Goal: Information Seeking & Learning: Learn about a topic

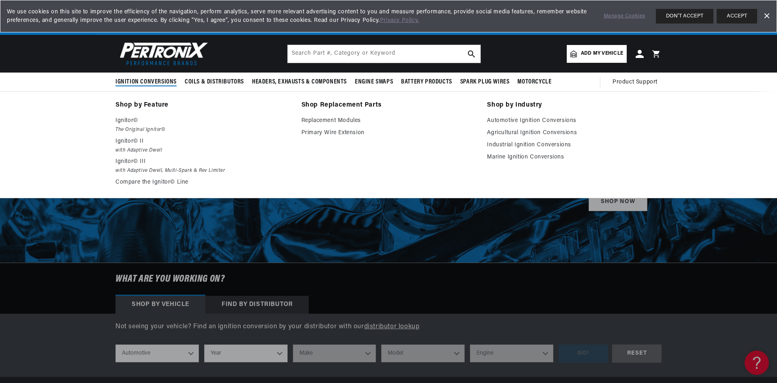
click at [147, 102] on link "Shop by Feature" at bounding box center [202, 105] width 175 height 11
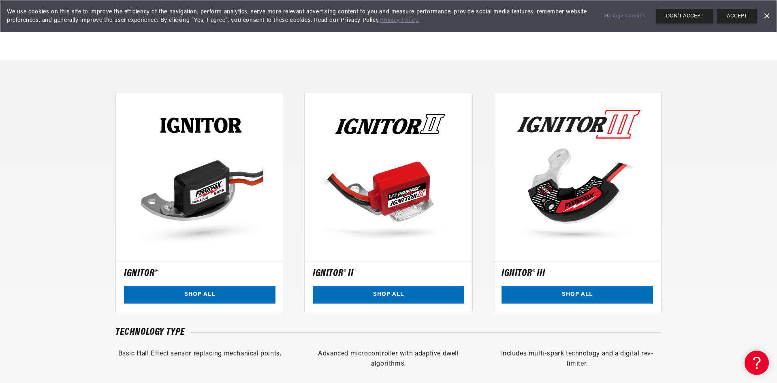
scroll to position [608, 0]
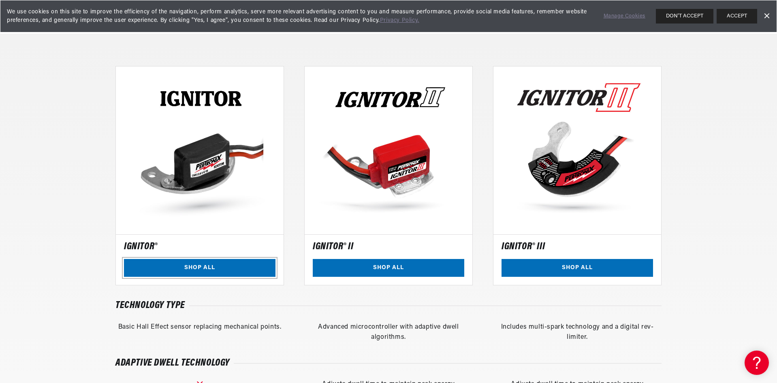
click at [221, 272] on link "SHOP ALL" at bounding box center [200, 268] width 152 height 18
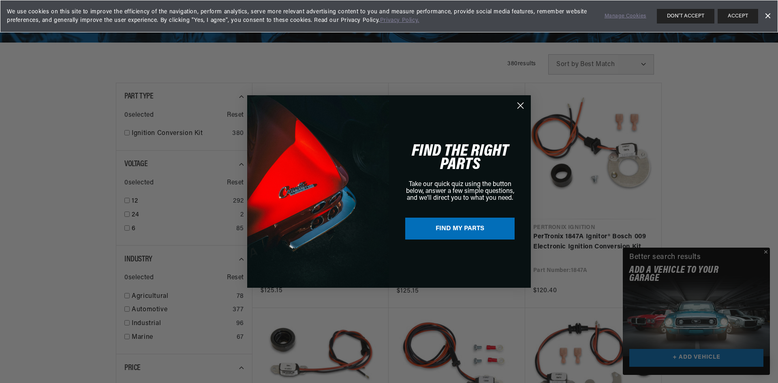
click at [517, 104] on circle "Close dialog" at bounding box center [520, 105] width 13 height 13
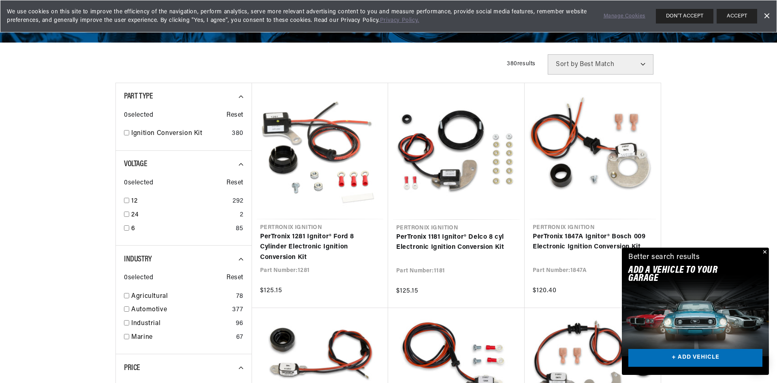
click at [766, 252] on button "Close" at bounding box center [764, 253] width 10 height 10
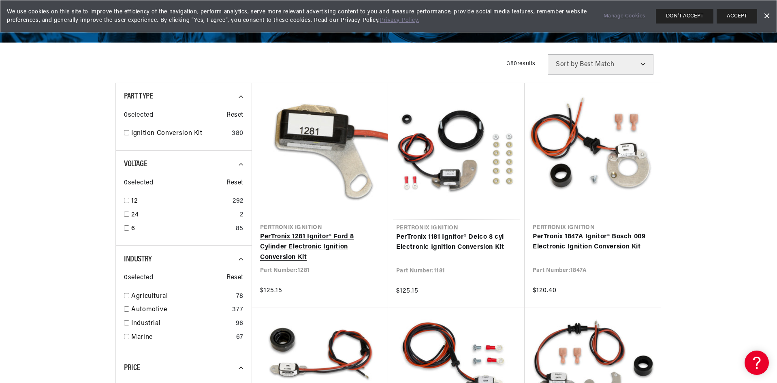
click at [274, 232] on link "PerTronix 1281 Ignitor® Ford 8 Cylinder Electronic Ignition Conversion Kit" at bounding box center [320, 247] width 120 height 31
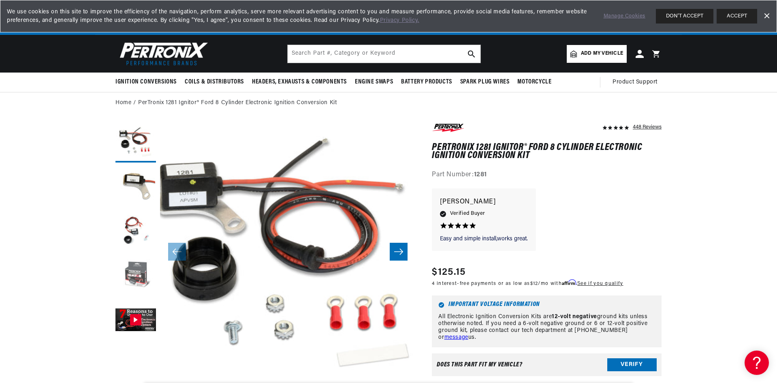
click at [140, 268] on button "Load image 4 in gallery view" at bounding box center [135, 276] width 41 height 41
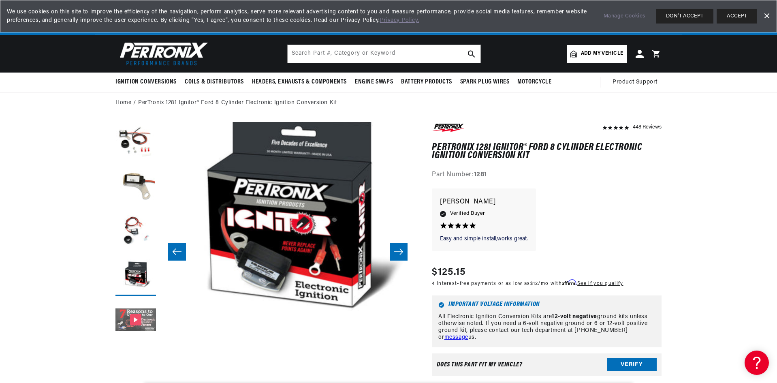
click at [143, 326] on button "Gallery Viewer" at bounding box center [135, 320] width 41 height 41
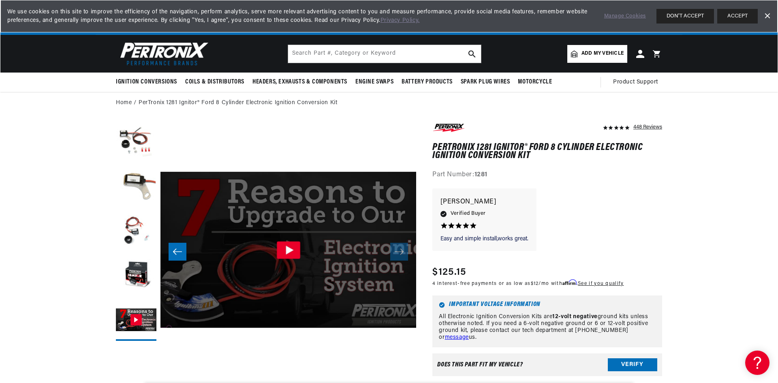
scroll to position [0, 246]
click at [284, 243] on icon "Gallery Viewer" at bounding box center [287, 249] width 23 height 17
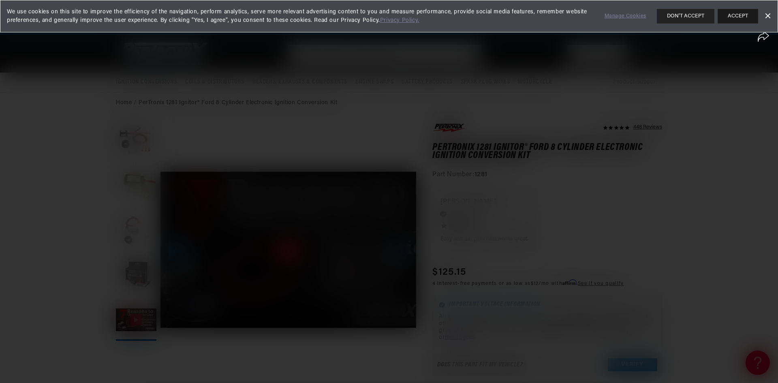
click at [741, 13] on button "ACCEPT" at bounding box center [738, 16] width 41 height 15
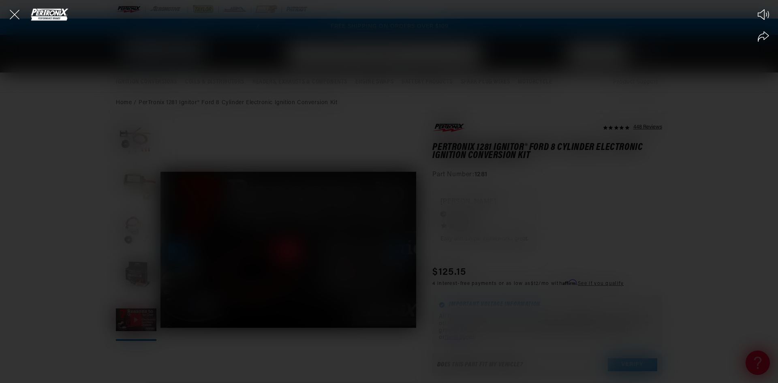
click at [386, 237] on div "Play Mute Share" at bounding box center [389, 191] width 778 height 383
click at [17, 13] on icon "Close the video player" at bounding box center [15, 15] width 18 height 18
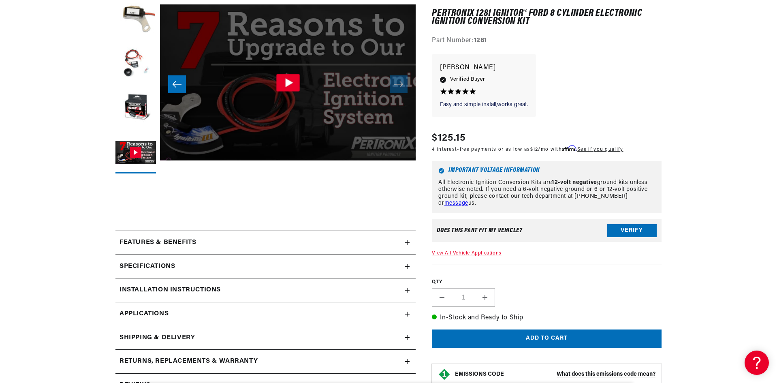
scroll to position [168, 0]
click at [286, 83] on icon "Gallery Viewer" at bounding box center [289, 82] width 8 height 9
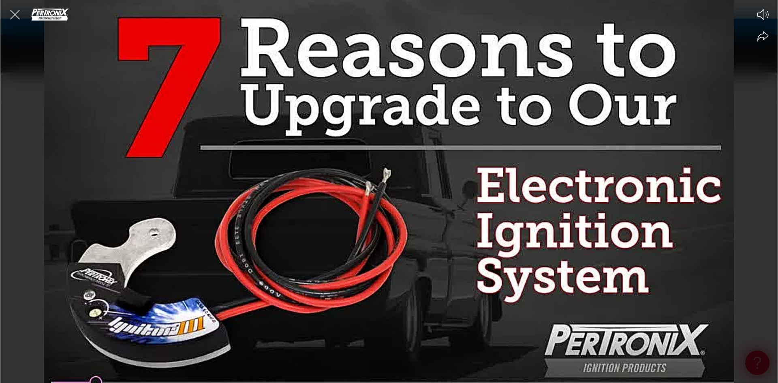
scroll to position [0, 0]
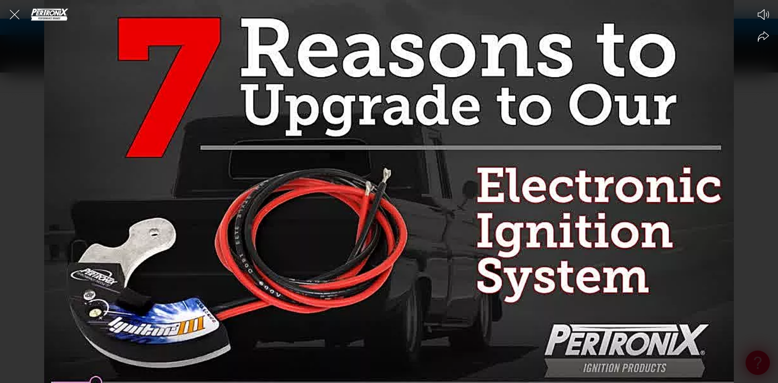
click at [478, 234] on div at bounding box center [389, 191] width 778 height 383
click at [385, 186] on circle at bounding box center [389, 192] width 32 height 32
click at [383, 241] on div at bounding box center [389, 191] width 778 height 383
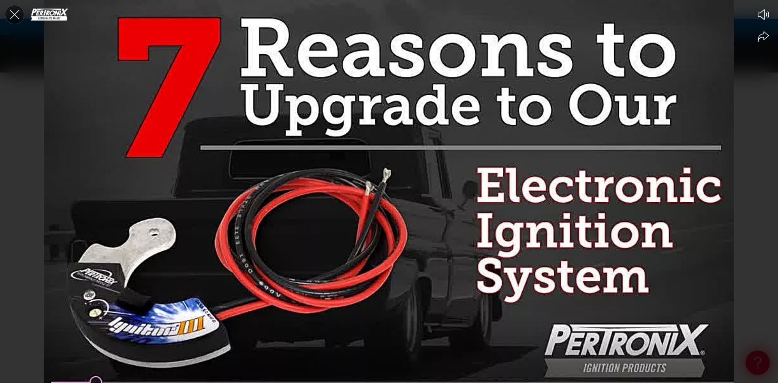
click at [14, 11] on icon "Close the video player" at bounding box center [15, 15] width 18 height 18
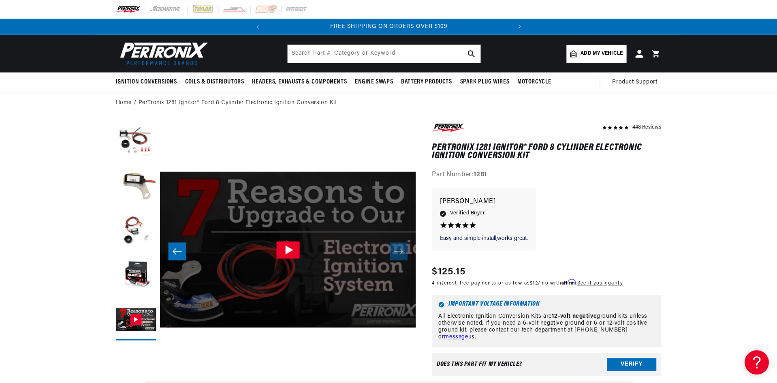
scroll to position [169, 0]
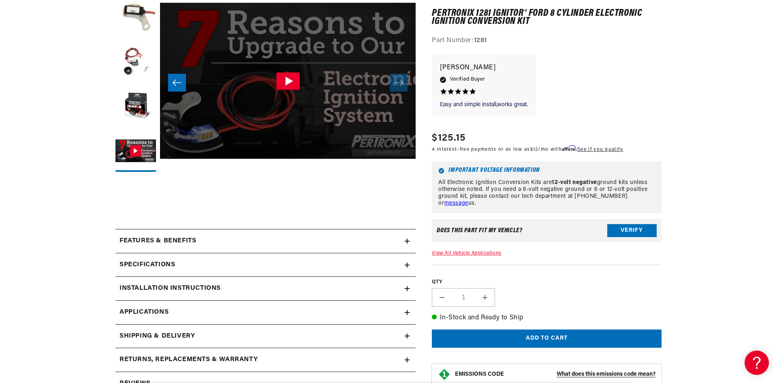
click at [175, 240] on h2 "Features & Benefits" at bounding box center [158, 241] width 77 height 11
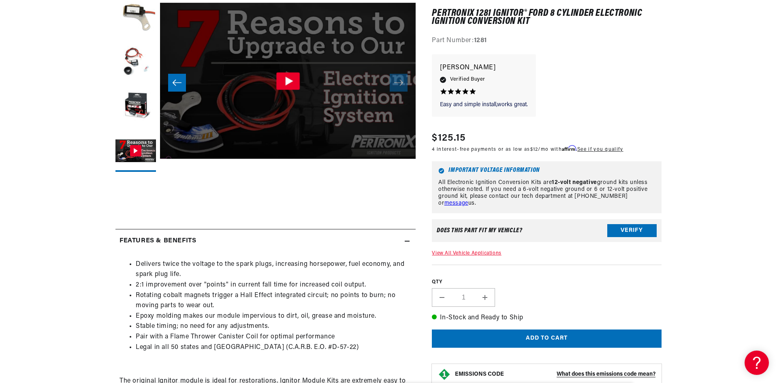
scroll to position [0, 0]
click at [175, 240] on h2 "Features & Benefits" at bounding box center [158, 241] width 77 height 11
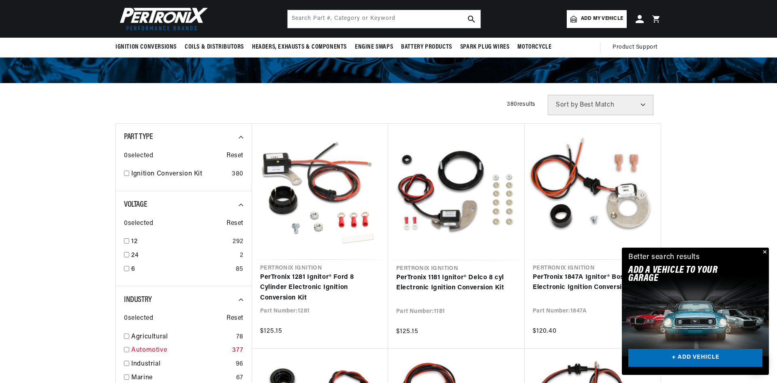
scroll to position [0, 246]
click at [762, 251] on button "Close" at bounding box center [764, 253] width 10 height 10
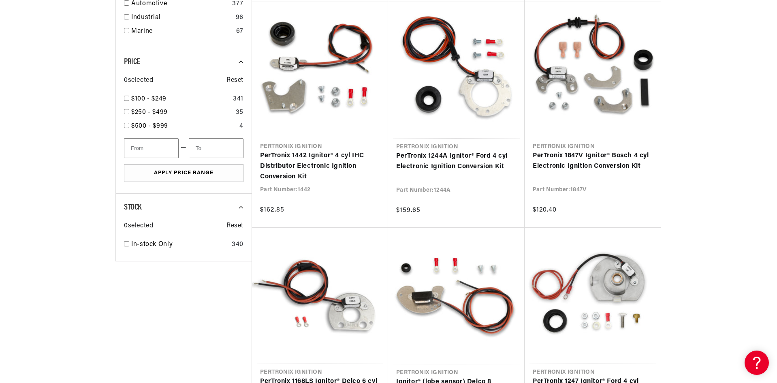
scroll to position [567, 0]
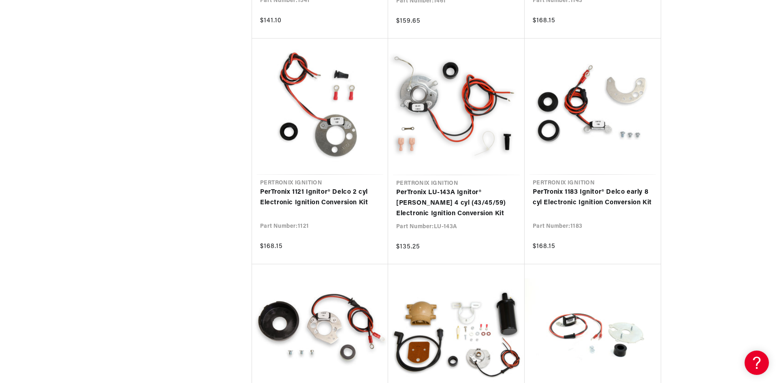
scroll to position [1661, 0]
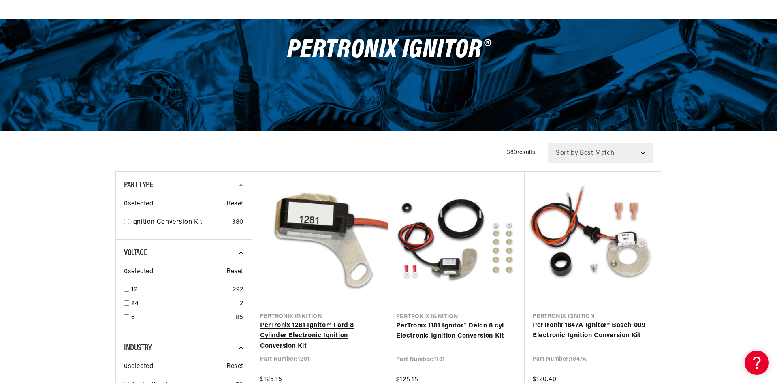
scroll to position [81, 0]
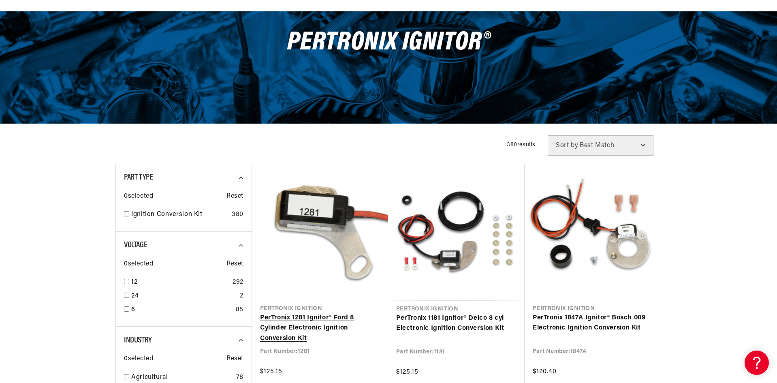
click at [336, 313] on link "PerTronix 1281 Ignitor® Ford 8 Cylinder Electronic Ignition Conversion Kit" at bounding box center [320, 328] width 120 height 31
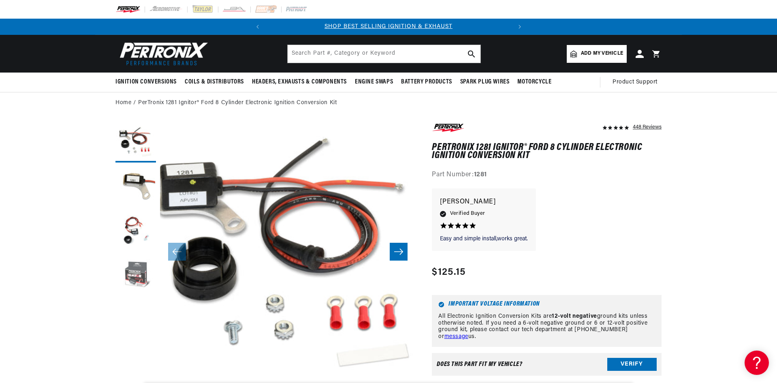
click at [128, 269] on button "Load image 4 in gallery view" at bounding box center [135, 276] width 41 height 41
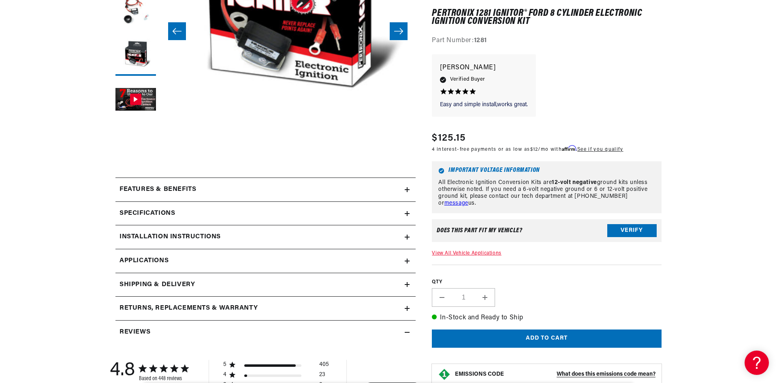
scroll to position [284, 0]
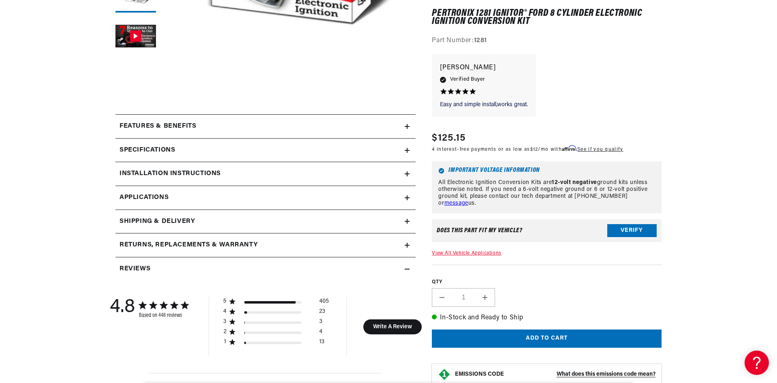
click at [162, 198] on span "Applications" at bounding box center [144, 197] width 49 height 11
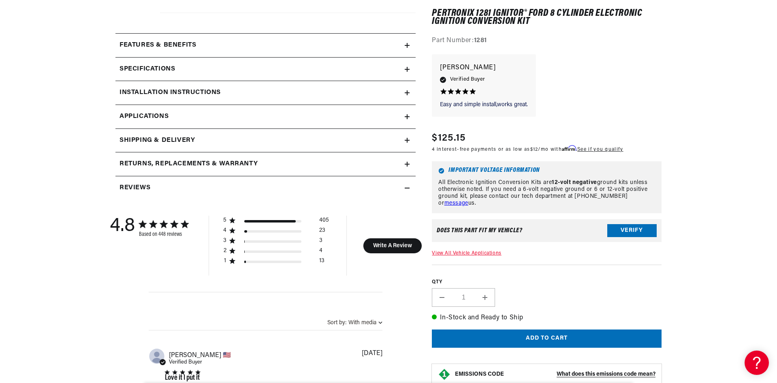
click at [157, 94] on h2 "Installation instructions" at bounding box center [170, 93] width 101 height 11
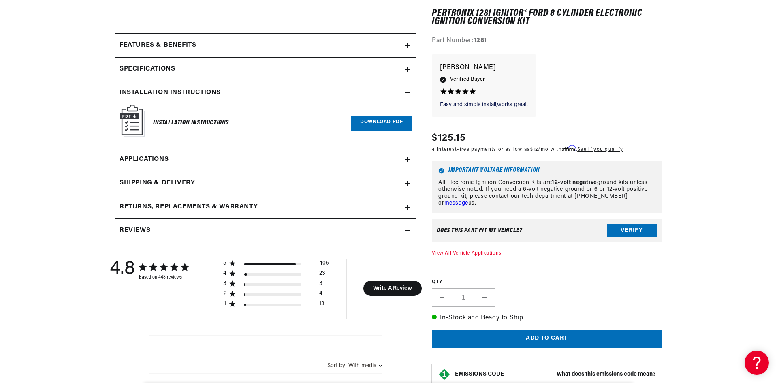
click at [393, 124] on link "Download PDF" at bounding box center [381, 122] width 60 height 15
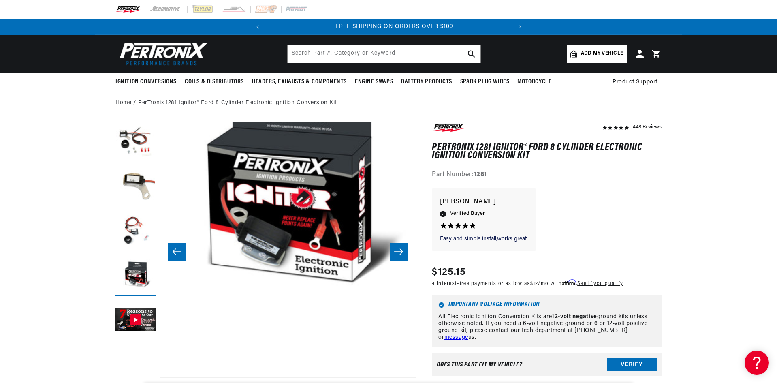
scroll to position [0, 246]
click at [188, 56] on img at bounding box center [161, 54] width 93 height 28
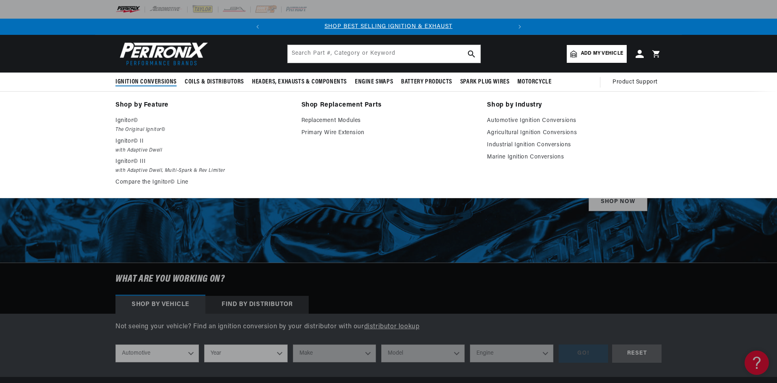
click at [175, 82] on span "Ignition Conversions" at bounding box center [145, 82] width 61 height 9
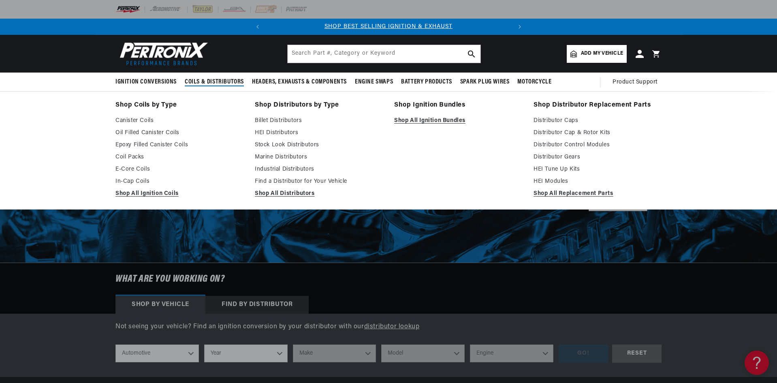
click at [203, 81] on span "Coils & Distributors" at bounding box center [214, 82] width 59 height 9
click at [158, 105] on link "Shop Coils by Type" at bounding box center [179, 105] width 128 height 11
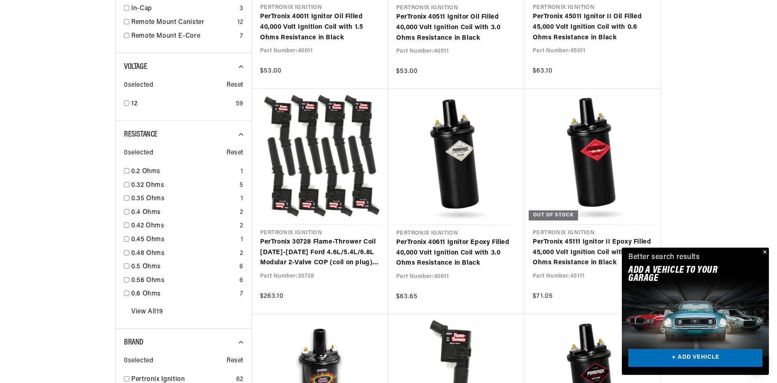
scroll to position [0, 246]
click at [762, 248] on button "Close" at bounding box center [764, 253] width 10 height 10
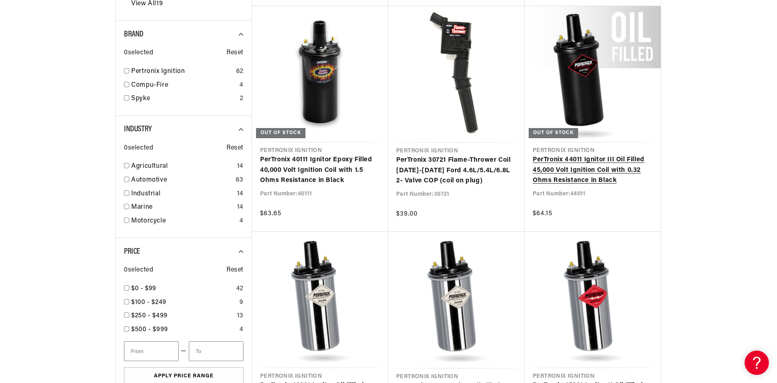
scroll to position [770, 0]
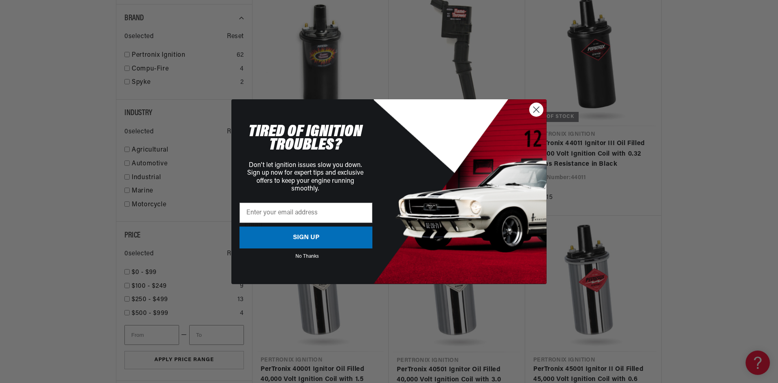
click at [539, 107] on circle "Close dialog" at bounding box center [536, 109] width 13 height 13
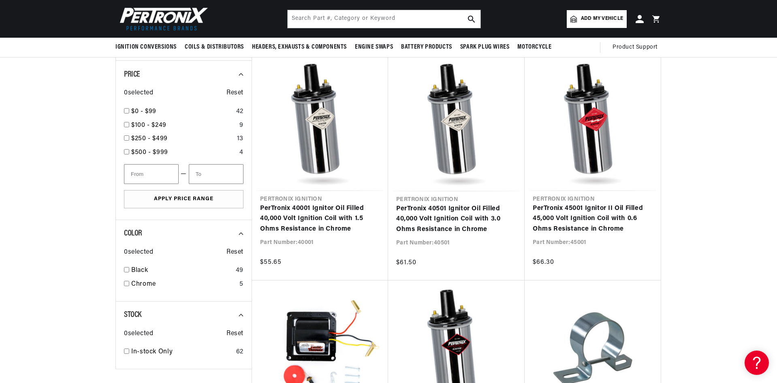
scroll to position [923, 0]
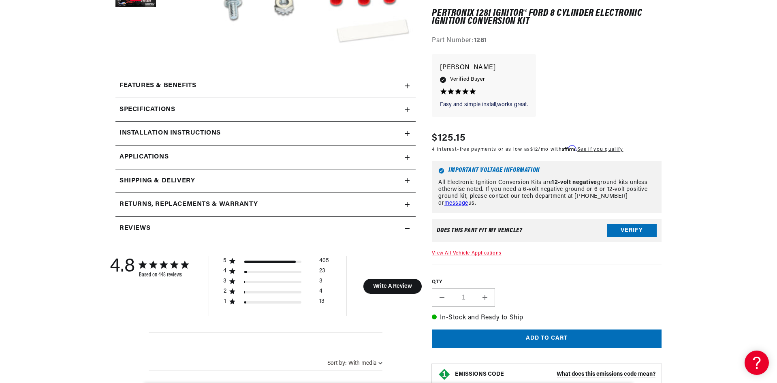
click at [230, 152] on link "Applications" at bounding box center [265, 157] width 300 height 24
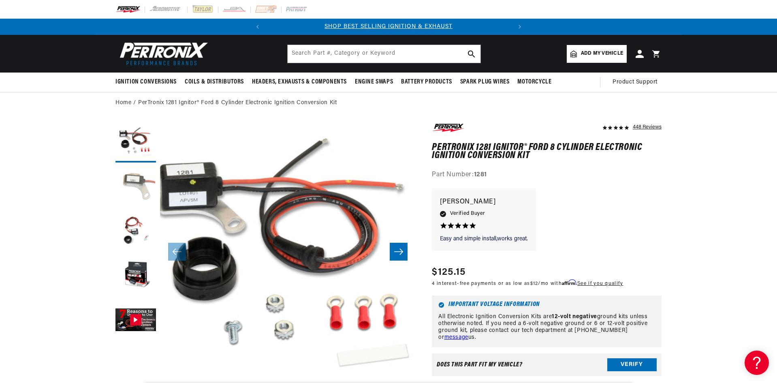
click at [145, 186] on button "Load image 2 in gallery view" at bounding box center [135, 187] width 41 height 41
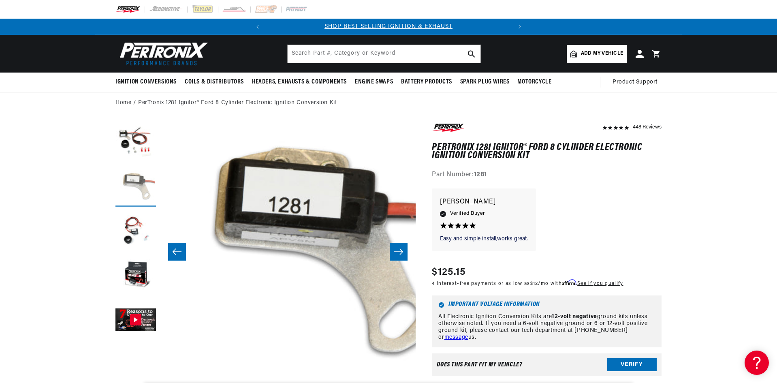
click at [145, 186] on button "Load image 2 in gallery view" at bounding box center [135, 187] width 41 height 41
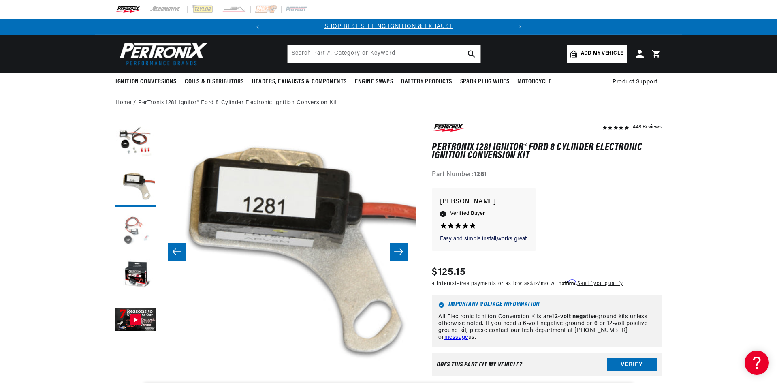
click at [135, 231] on button "Load image 3 in gallery view" at bounding box center [135, 231] width 41 height 41
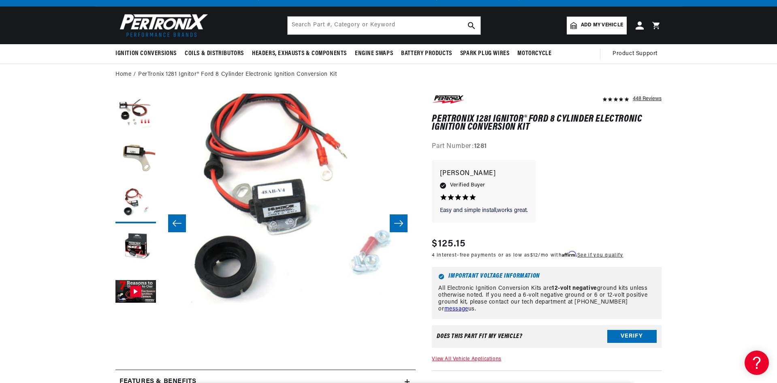
scroll to position [81, 0]
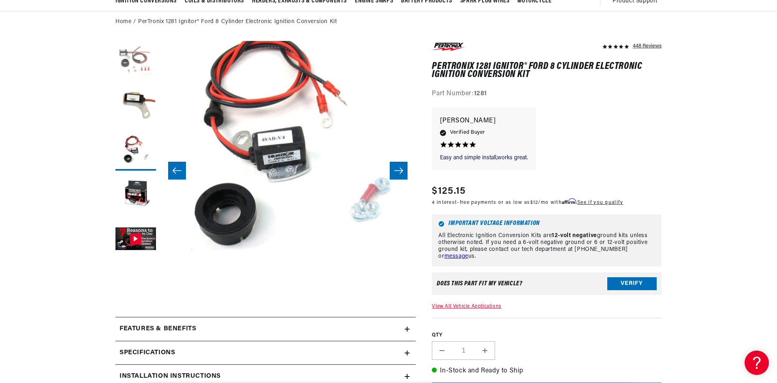
click at [140, 45] on button "Load image 1 in gallery view" at bounding box center [135, 61] width 41 height 41
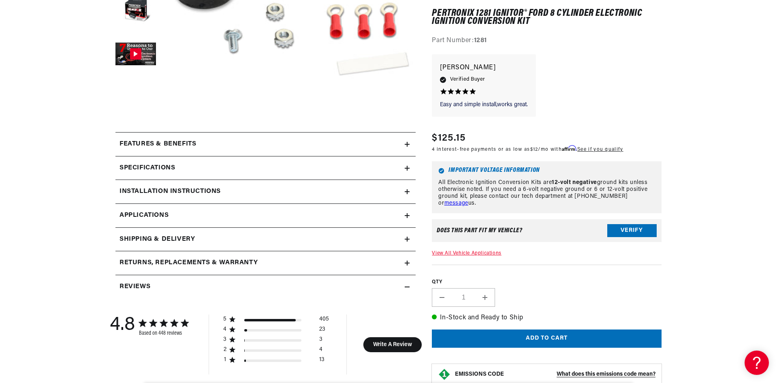
scroll to position [284, 0]
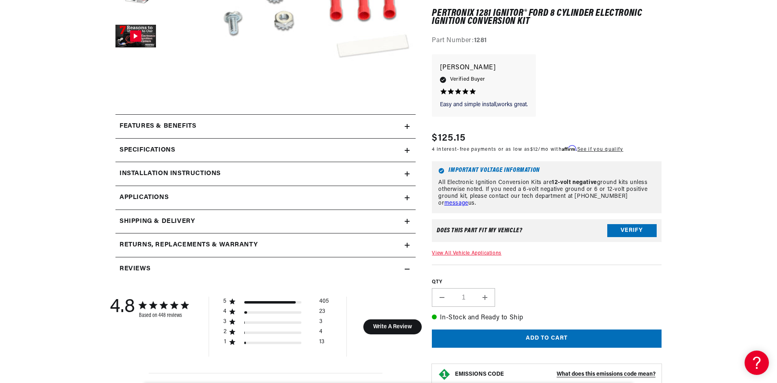
click at [185, 120] on summary "Features & Benefits" at bounding box center [265, 126] width 300 height 23
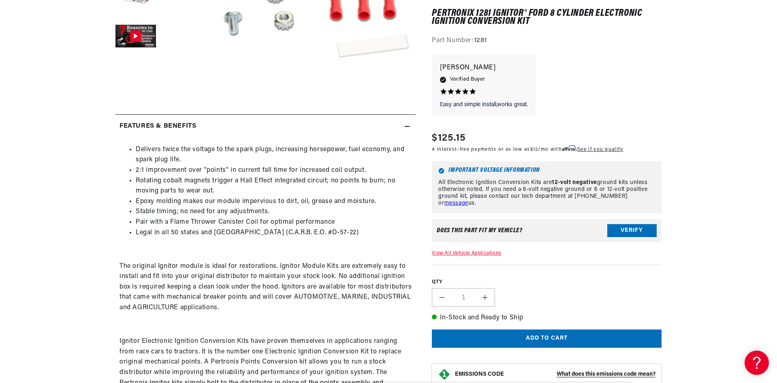
scroll to position [0, 0]
drag, startPoint x: 200, startPoint y: 153, endPoint x: 265, endPoint y: 155, distance: 65.3
click at [256, 154] on li "Delivers twice the voltage to the spark plugs, increasing horsepower, fuel econ…" at bounding box center [274, 155] width 276 height 21
click at [266, 155] on li "Delivers twice the voltage to the spark plugs, increasing horsepower, fuel econ…" at bounding box center [274, 155] width 276 height 21
click at [299, 153] on li "Delivers twice the voltage to the spark plugs, increasing horsepower, fuel econ…" at bounding box center [274, 155] width 276 height 21
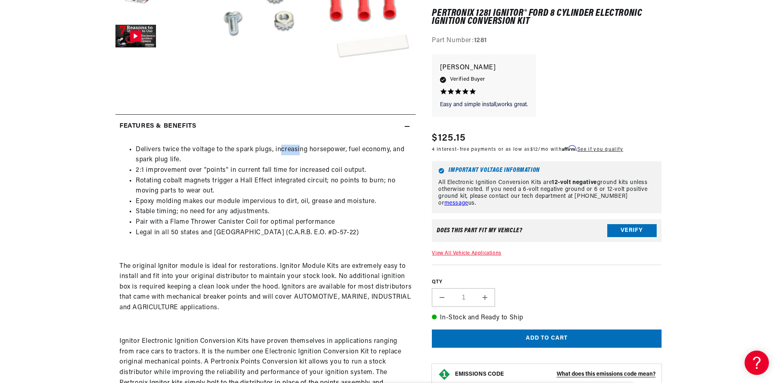
click at [299, 153] on li "Delivers twice the voltage to the spark plugs, increasing horsepower, fuel econ…" at bounding box center [274, 155] width 276 height 21
drag, startPoint x: 188, startPoint y: 169, endPoint x: 226, endPoint y: 171, distance: 38.6
click at [226, 171] on li "2:1 improvement over "points" in current fall time for increased coil output." at bounding box center [274, 170] width 276 height 11
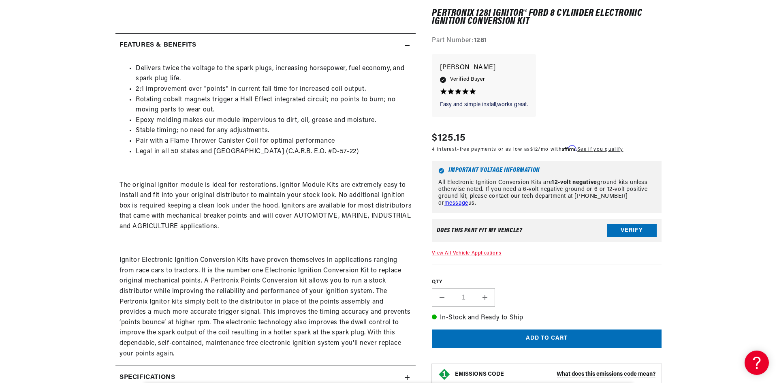
scroll to position [0, 246]
drag, startPoint x: 175, startPoint y: 203, endPoint x: 209, endPoint y: 205, distance: 34.1
click at [205, 205] on p "The original Ignitor module is ideal for restorations. Ignitor Module Kits are …" at bounding box center [266, 206] width 292 height 52
click at [209, 205] on p "The original Ignitor module is ideal for restorations. Ignitor Module Kits are …" at bounding box center [266, 206] width 292 height 52
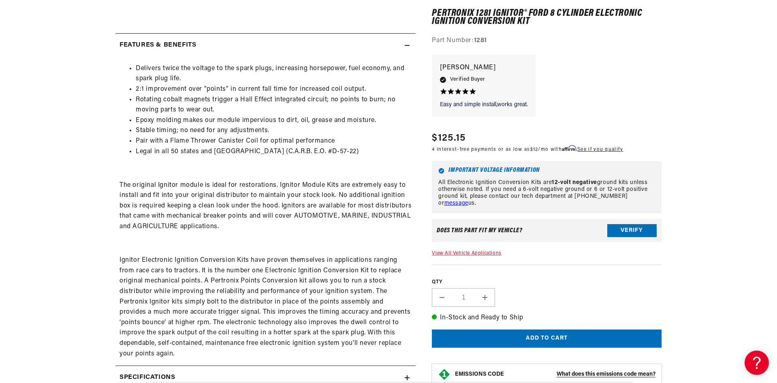
scroll to position [0, 0]
drag, startPoint x: 208, startPoint y: 205, endPoint x: 258, endPoint y: 205, distance: 50.2
click at [258, 205] on p "The original Ignitor module is ideal for restorations. Ignitor Module Kits are …" at bounding box center [266, 206] width 292 height 52
drag, startPoint x: 261, startPoint y: 205, endPoint x: 284, endPoint y: 205, distance: 23.1
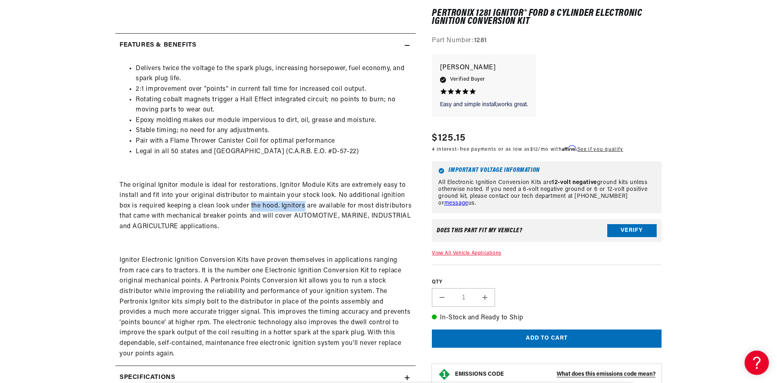
click at [284, 205] on p "The original Ignitor module is ideal for restorations. Ignitor Module Kits are …" at bounding box center [266, 206] width 292 height 52
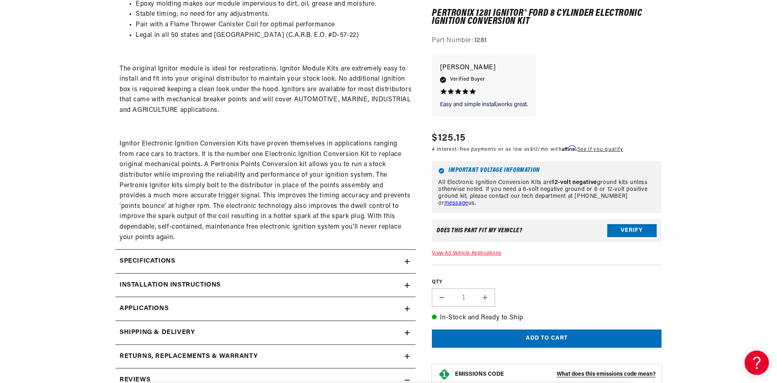
scroll to position [527, 0]
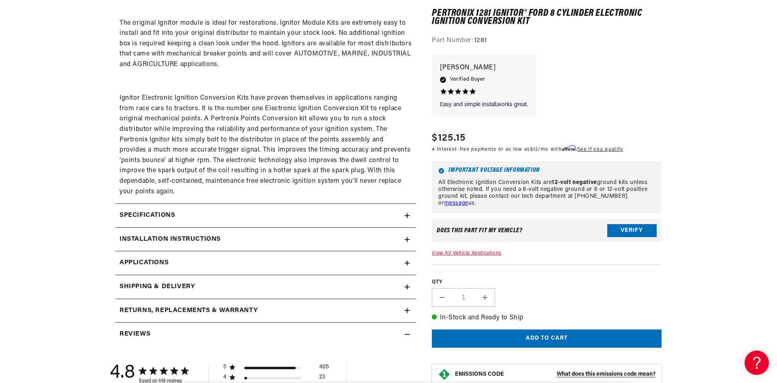
click at [178, 207] on summary "Specifications" at bounding box center [265, 215] width 300 height 23
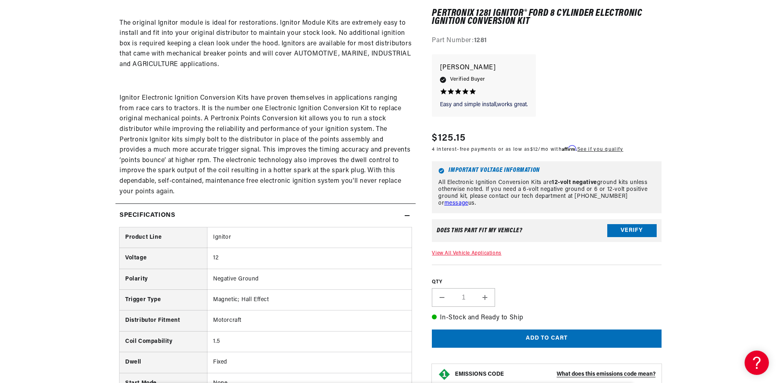
click at [178, 207] on summary "Specifications" at bounding box center [265, 215] width 300 height 23
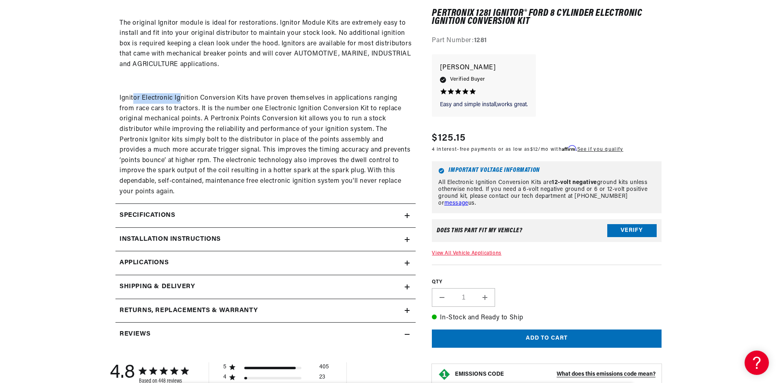
drag, startPoint x: 134, startPoint y: 96, endPoint x: 217, endPoint y: 104, distance: 83.8
click at [214, 104] on p "Ignitor Electronic Ignition Conversion Kits have proven themselves in applicati…" at bounding box center [266, 145] width 292 height 104
click at [237, 105] on p "Ignitor Electronic Ignition Conversion Kits have proven themselves in applicati…" at bounding box center [266, 145] width 292 height 104
click at [186, 108] on p "Ignitor Electronic Ignition Conversion Kits have proven themselves in applicati…" at bounding box center [266, 145] width 292 height 104
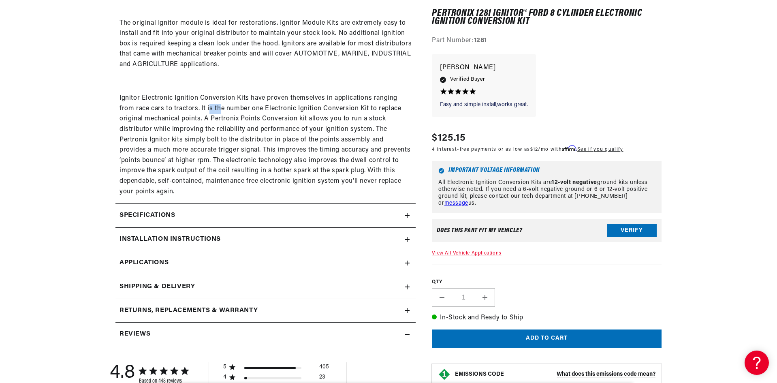
drag, startPoint x: 218, startPoint y: 107, endPoint x: 237, endPoint y: 108, distance: 18.7
click at [236, 108] on p "Ignitor Electronic Ignition Conversion Kits have proven themselves in applicati…" at bounding box center [266, 145] width 292 height 104
click at [237, 108] on p "Ignitor Electronic Ignition Conversion Kits have proven themselves in applicati…" at bounding box center [266, 145] width 292 height 104
drag, startPoint x: 265, startPoint y: 115, endPoint x: 284, endPoint y: 114, distance: 19.1
click at [282, 115] on p "Ignitor Electronic Ignition Conversion Kits have proven themselves in applicati…" at bounding box center [266, 145] width 292 height 104
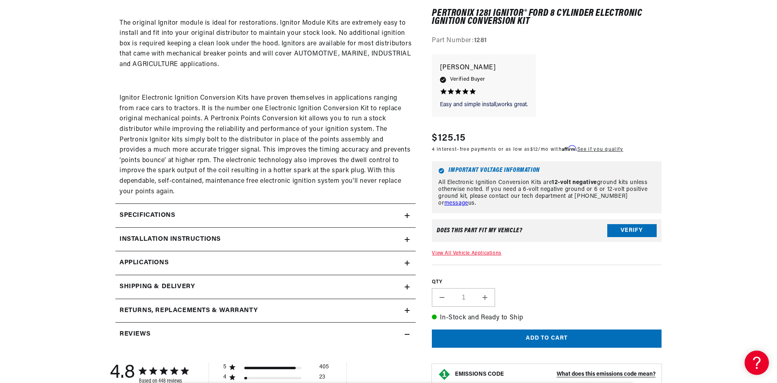
click at [284, 114] on p "Ignitor Electronic Ignition Conversion Kits have proven themselves in applicati…" at bounding box center [266, 145] width 292 height 104
drag, startPoint x: 127, startPoint y: 137, endPoint x: 210, endPoint y: 139, distance: 83.1
click at [206, 139] on p "Ignitor Electronic Ignition Conversion Kits have proven themselves in applicati…" at bounding box center [266, 145] width 292 height 104
click at [210, 139] on p "Ignitor Electronic Ignition Conversion Kits have proven themselves in applicati…" at bounding box center [266, 145] width 292 height 104
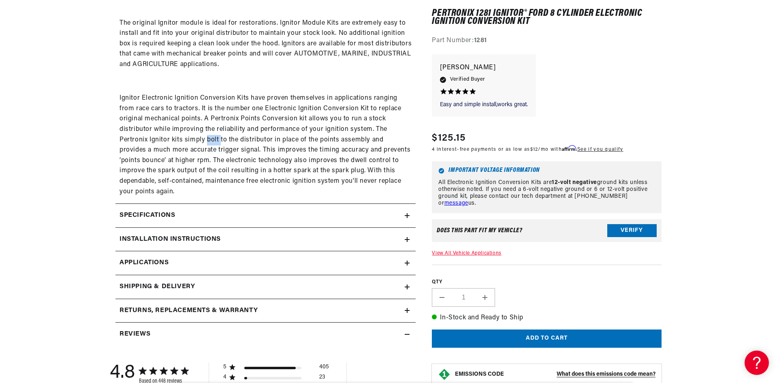
click at [210, 139] on p "Ignitor Electronic Ignition Conversion Kits have proven themselves in applicati…" at bounding box center [266, 145] width 292 height 104
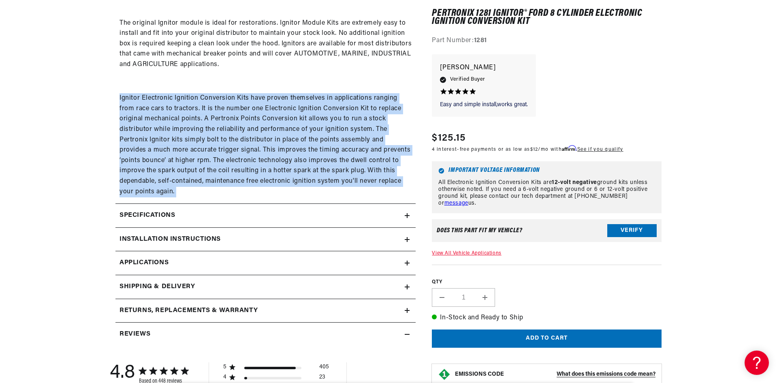
click at [210, 139] on p "Ignitor Electronic Ignition Conversion Kits have proven themselves in applicati…" at bounding box center [266, 145] width 292 height 104
click at [204, 143] on p "Ignitor Electronic Ignition Conversion Kits have proven themselves in applicati…" at bounding box center [266, 145] width 292 height 104
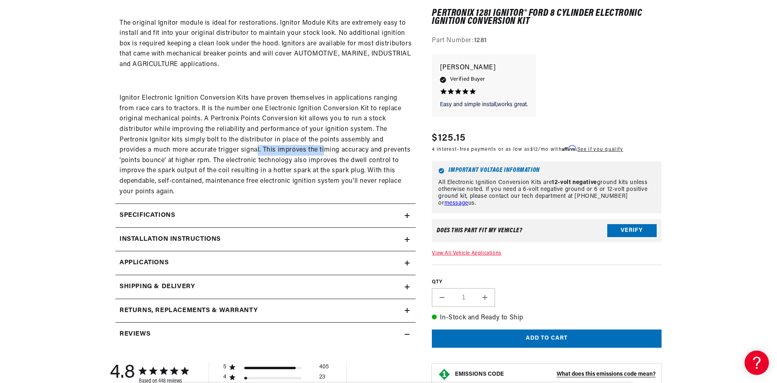
drag, startPoint x: 231, startPoint y: 147, endPoint x: 310, endPoint y: 153, distance: 79.3
click at [310, 153] on p "Ignitor Electronic Ignition Conversion Kits have proven themselves in applicati…" at bounding box center [266, 145] width 292 height 104
drag, startPoint x: 192, startPoint y: 158, endPoint x: 243, endPoint y: 163, distance: 51.0
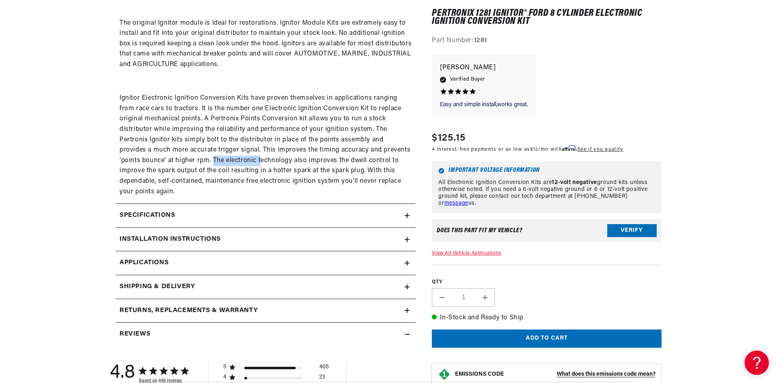
click at [241, 163] on p "Ignitor Electronic Ignition Conversion Kits have proven themselves in applicati…" at bounding box center [266, 145] width 292 height 104
click at [245, 163] on p "Ignitor Electronic Ignition Conversion Kits have proven themselves in applicati…" at bounding box center [266, 145] width 292 height 104
drag, startPoint x: 237, startPoint y: 162, endPoint x: 274, endPoint y: 162, distance: 37.3
click at [269, 163] on p "Ignitor Electronic Ignition Conversion Kits have proven themselves in applicati…" at bounding box center [266, 145] width 292 height 104
click at [277, 162] on p "Ignitor Electronic Ignition Conversion Kits have proven themselves in applicati…" at bounding box center [266, 145] width 292 height 104
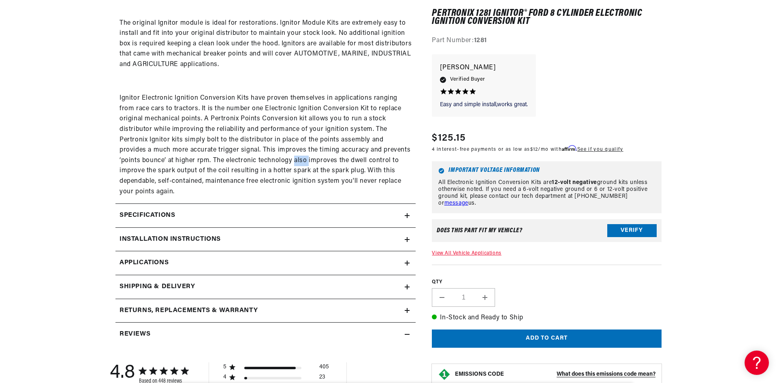
click at [277, 162] on p "Ignitor Electronic Ignition Conversion Kits have proven themselves in applicati…" at bounding box center [266, 145] width 292 height 104
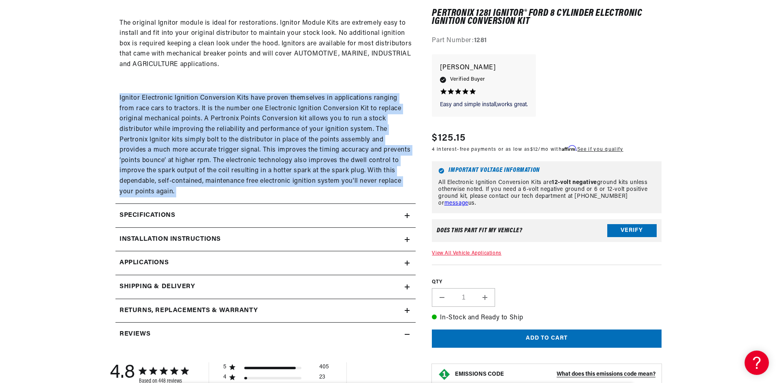
click at [277, 162] on p "Ignitor Electronic Ignition Conversion Kits have proven themselves in applicati…" at bounding box center [266, 145] width 292 height 104
click at [270, 162] on p "Ignitor Electronic Ignition Conversion Kits have proven themselves in applicati…" at bounding box center [266, 145] width 292 height 104
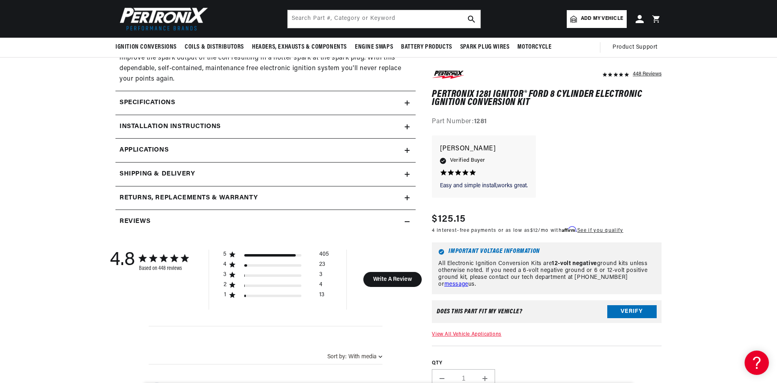
scroll to position [608, 0]
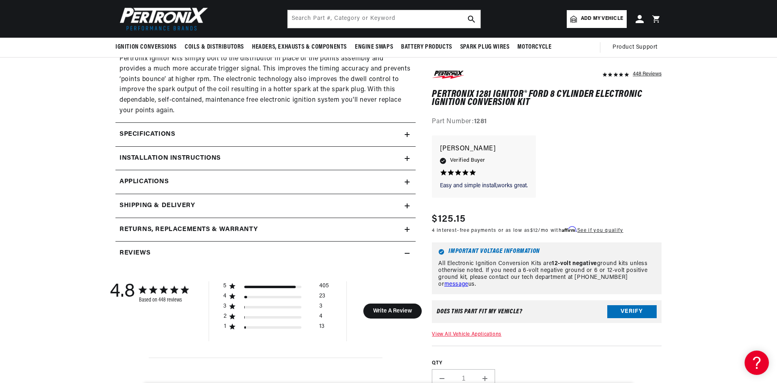
click at [194, 144] on summary "Specifications" at bounding box center [265, 134] width 300 height 23
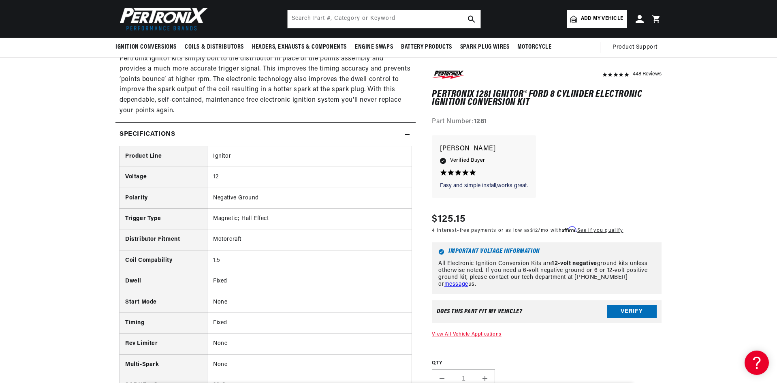
click at [194, 143] on summary "Specifications" at bounding box center [265, 134] width 300 height 23
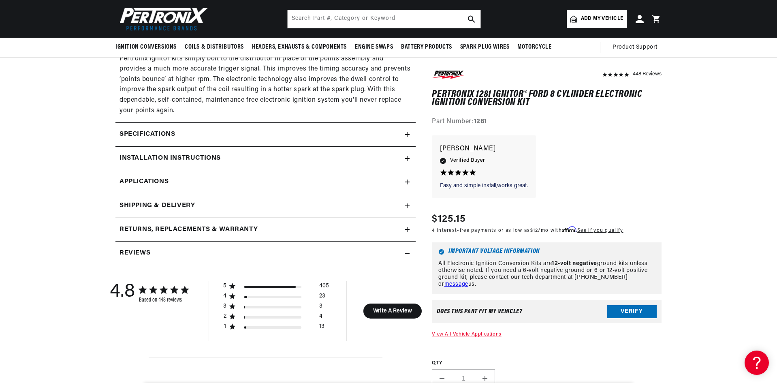
click at [184, 183] on link "Applications" at bounding box center [265, 182] width 300 height 24
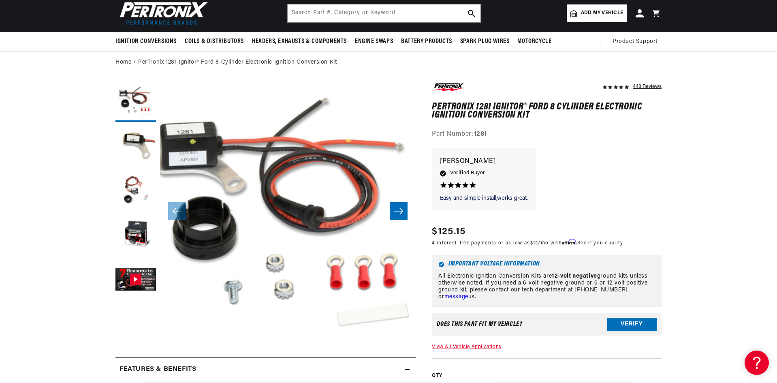
scroll to position [0, 246]
click at [396, 214] on icon "Slide right" at bounding box center [399, 211] width 10 height 8
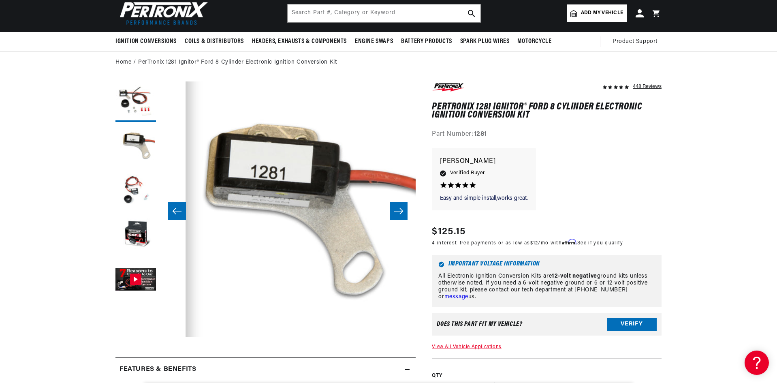
click at [396, 214] on icon "Slide right" at bounding box center [399, 211] width 10 height 8
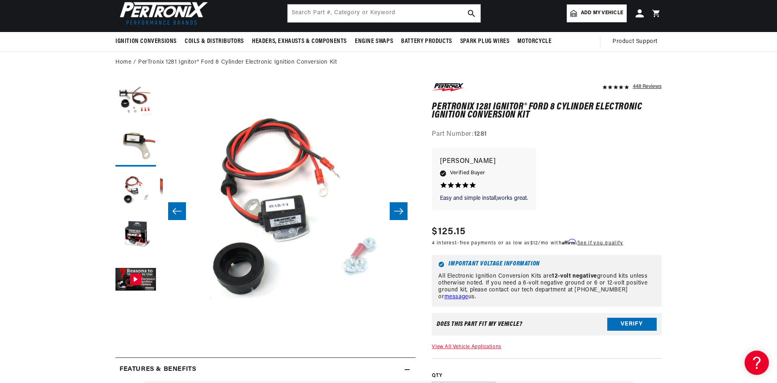
scroll to position [0, 512]
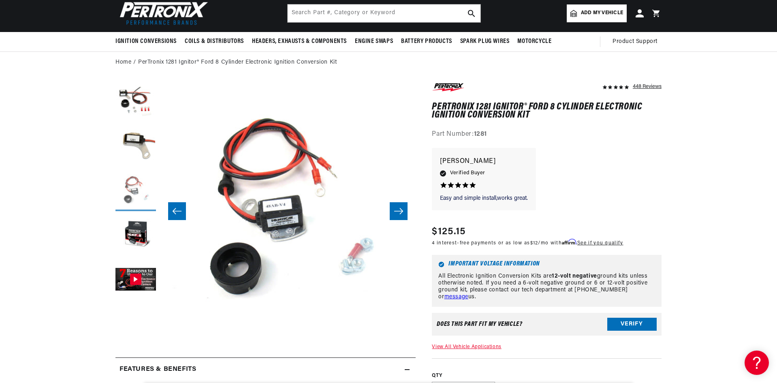
click at [131, 195] on button "Load image 3 in gallery view" at bounding box center [135, 191] width 41 height 41
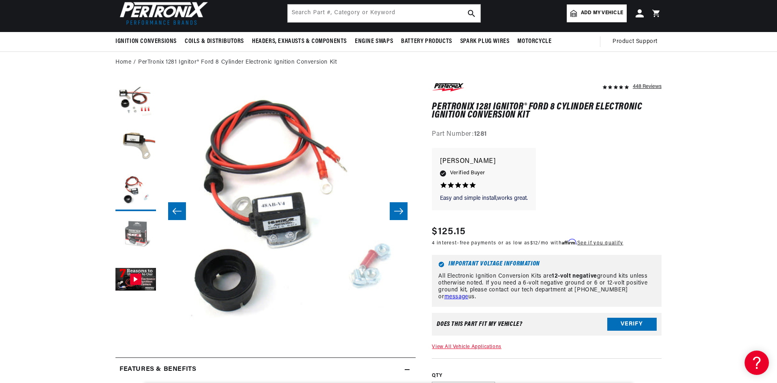
click at [139, 231] on button "Load image 4 in gallery view" at bounding box center [135, 235] width 41 height 41
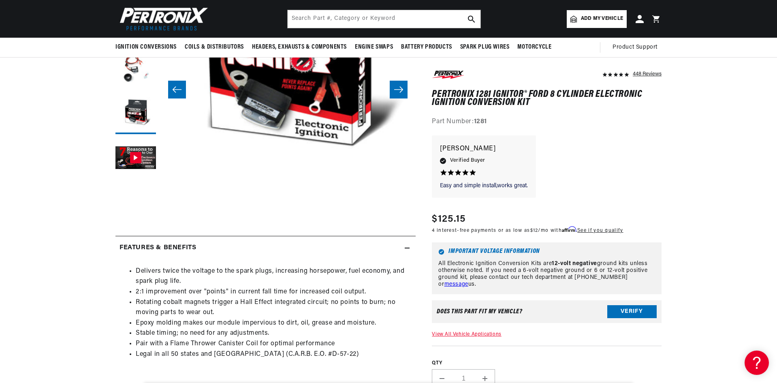
scroll to position [0, 246]
